Goal: Task Accomplishment & Management: Complete application form

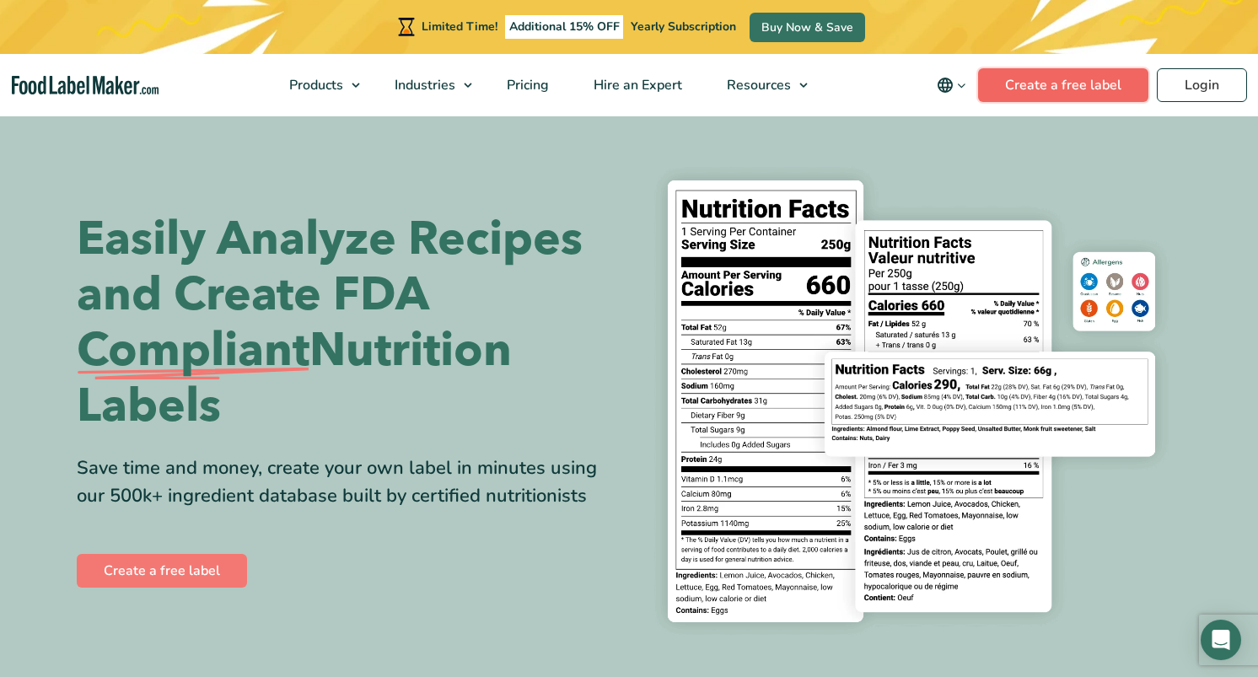
click at [1106, 91] on link "Create a free label" at bounding box center [1063, 85] width 170 height 34
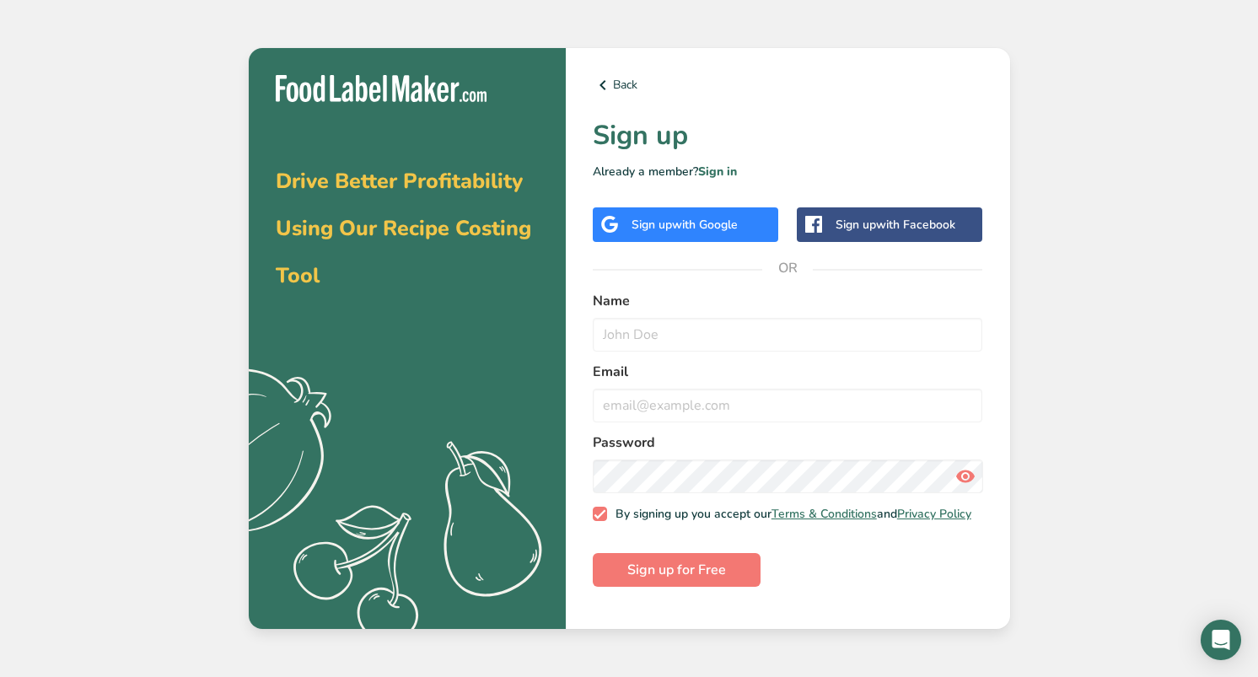
click at [727, 221] on span "with Google" at bounding box center [705, 225] width 66 height 16
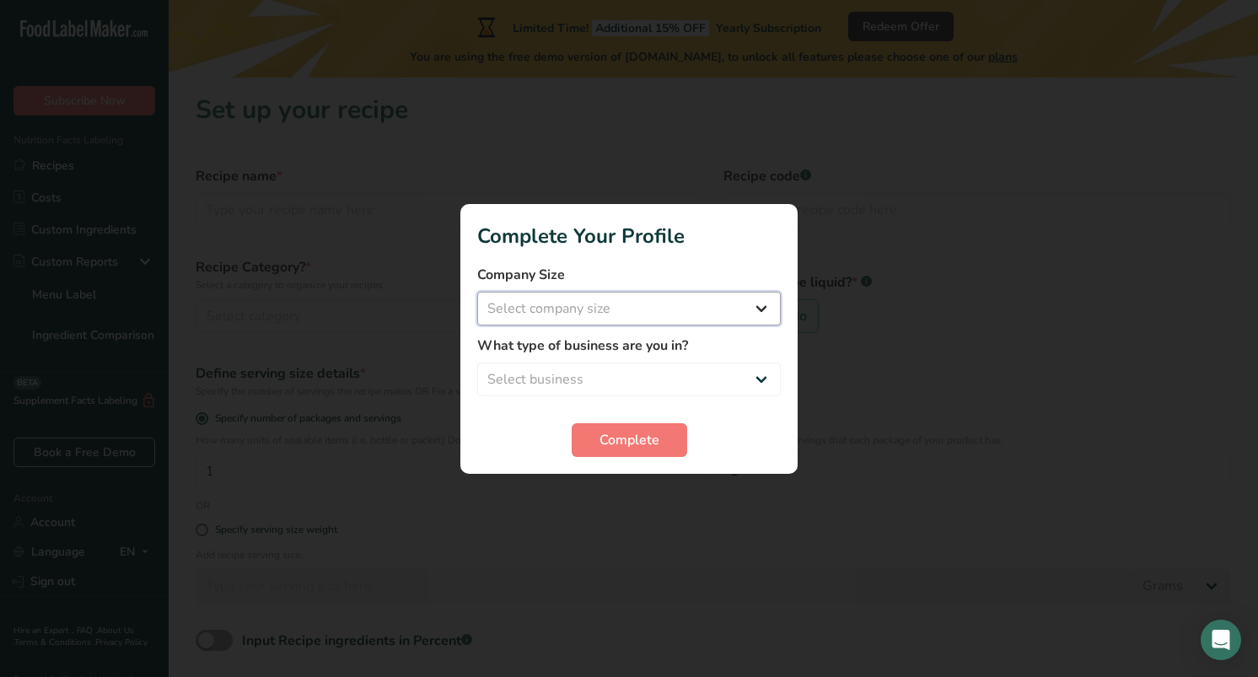
click at [650, 309] on select "Select company size Fewer than 10 Employees 10 to 50 Employees 51 to 500 Employ…" at bounding box center [629, 309] width 304 height 34
select select "1"
click at [477, 292] on select "Select company size Fewer than 10 Employees 10 to 50 Employees 51 to 500 Employ…" at bounding box center [629, 309] width 304 height 34
click at [638, 380] on select "Select business Packaged Food Manufacturer Restaurant & Cafe Bakery Meal Plans …" at bounding box center [629, 380] width 304 height 34
select select "3"
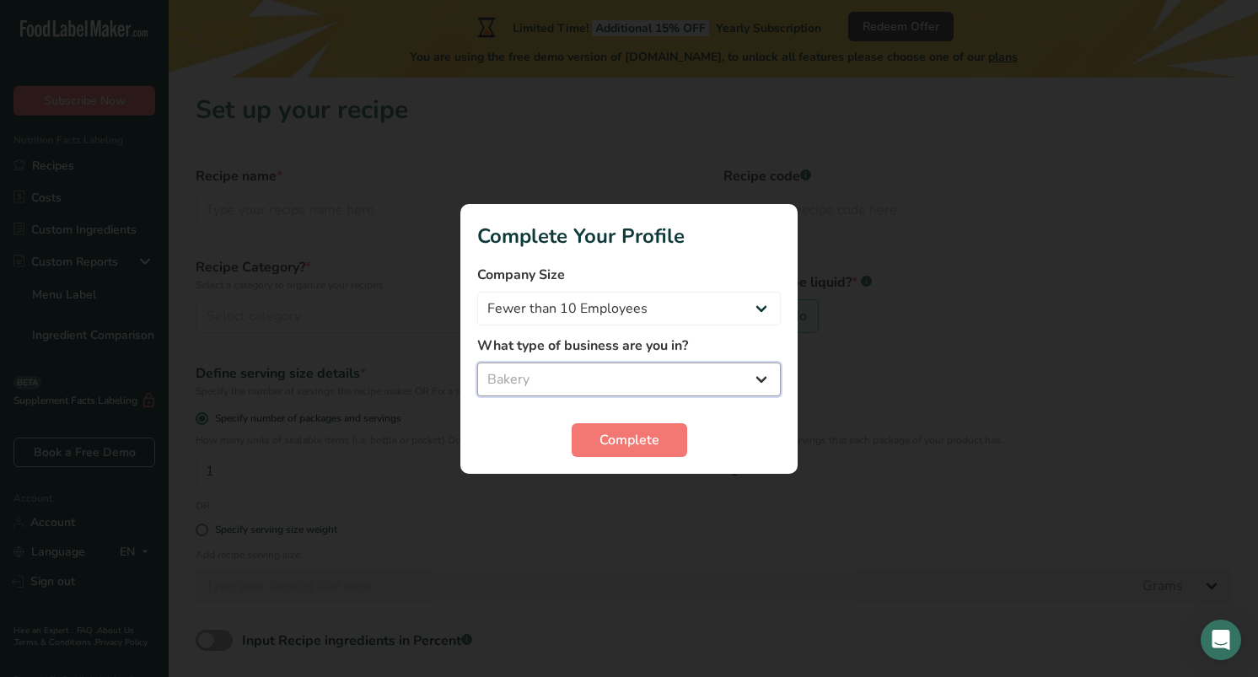
click at [477, 363] on select "Select business Packaged Food Manufacturer Restaurant & Cafe Bakery Meal Plans …" at bounding box center [629, 380] width 304 height 34
click at [622, 439] on span "Complete" at bounding box center [630, 440] width 60 height 20
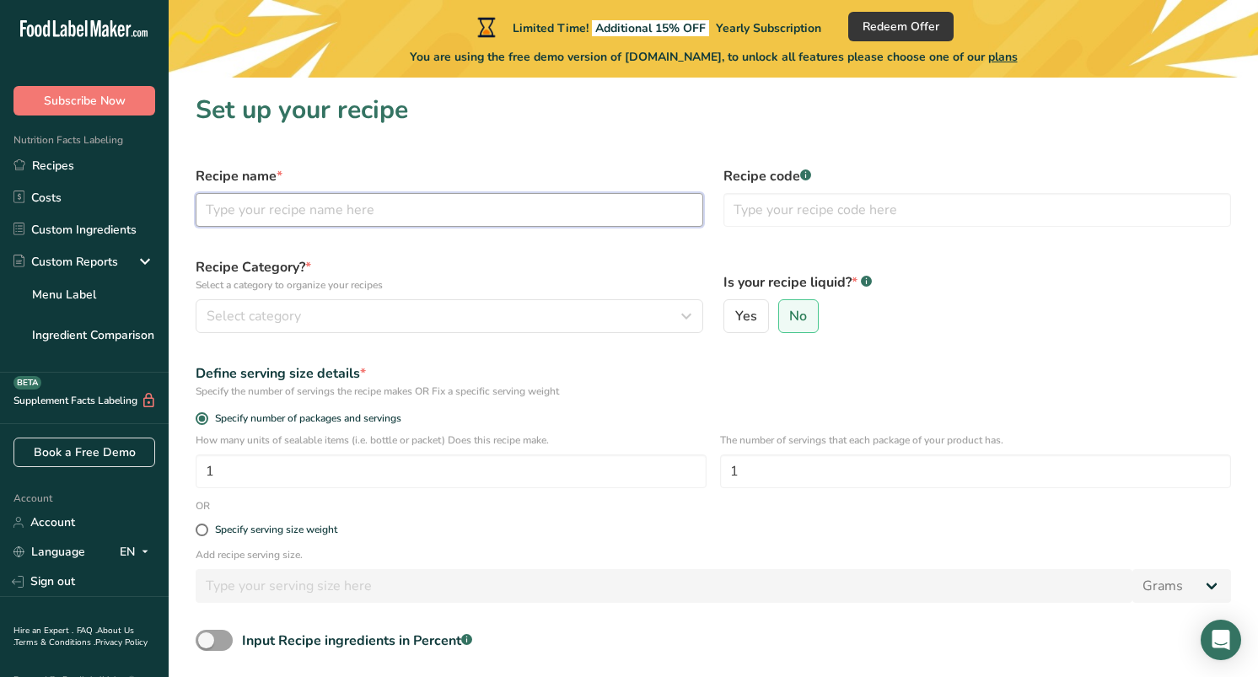
click at [538, 211] on input "text" at bounding box center [450, 210] width 508 height 34
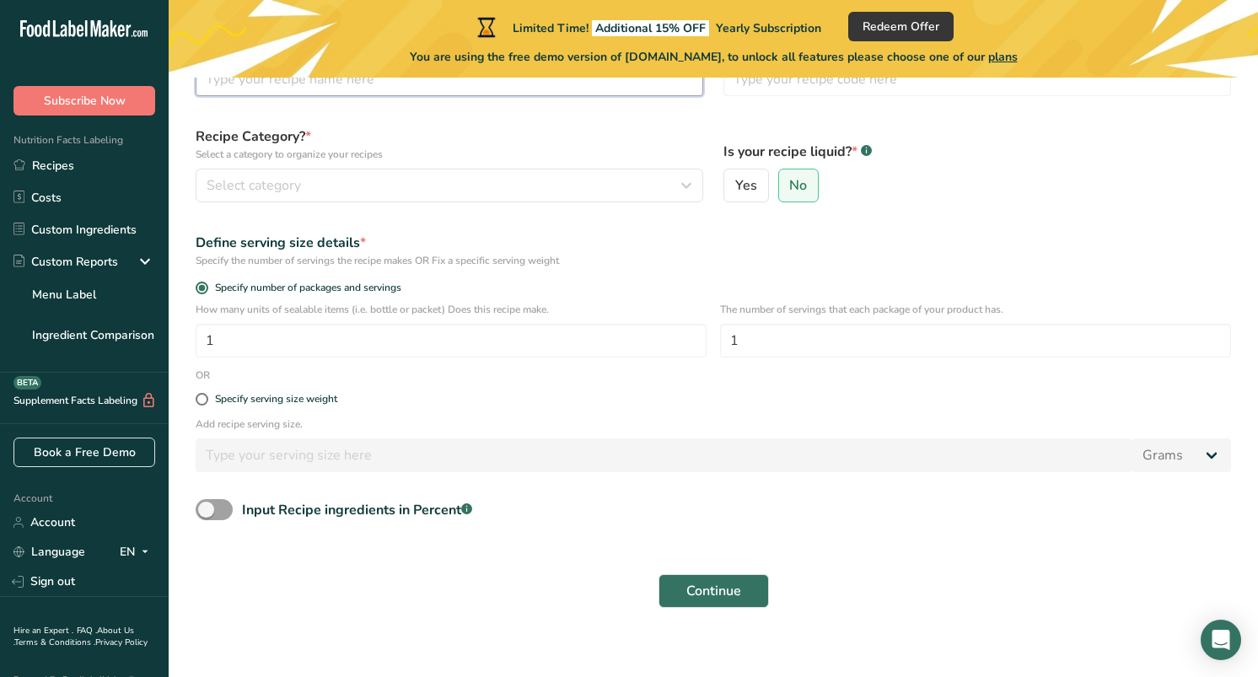
scroll to position [143, 0]
